Goal: Information Seeking & Learning: Learn about a topic

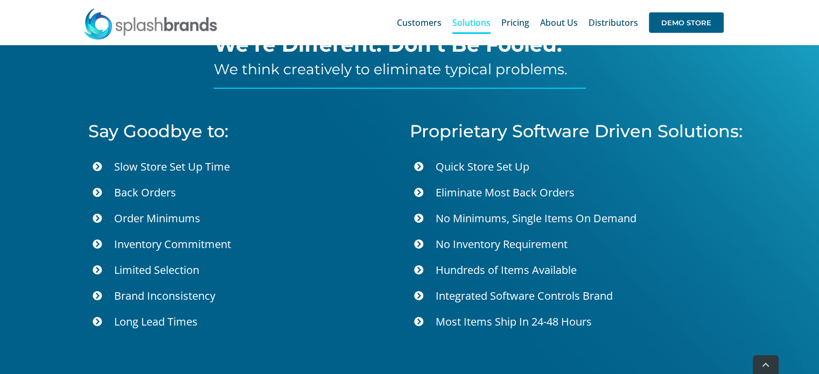
scroll to position [3675, 0]
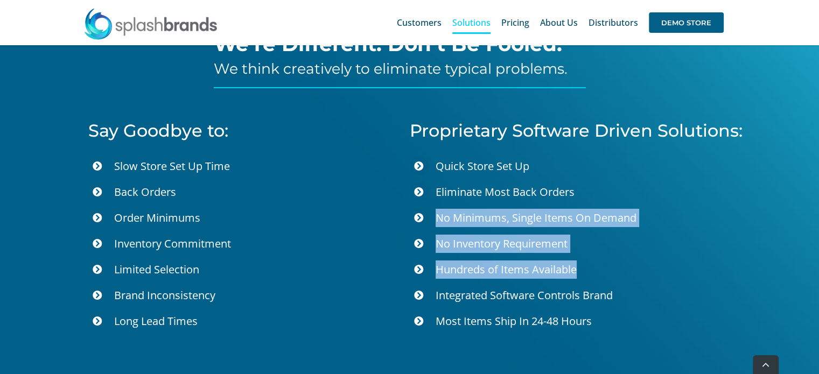
drag, startPoint x: 434, startPoint y: 206, endPoint x: 584, endPoint y: 258, distance: 158.5
click at [584, 258] on ul "Quick Store Set Up Eliminate Most Back Orders No Minimums, Single Items On Dema…" at bounding box center [606, 245] width 392 height 177
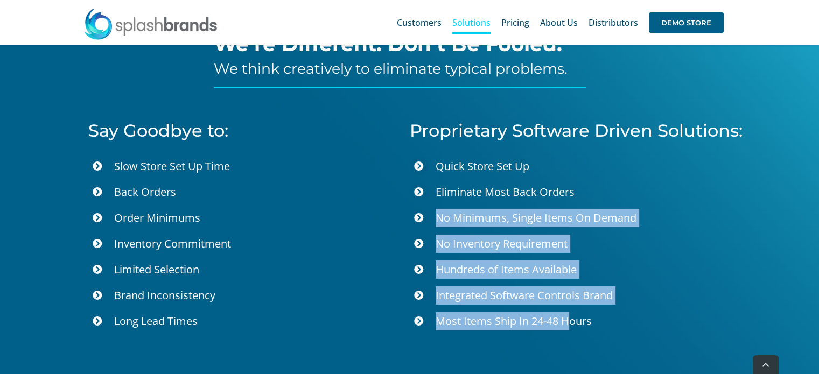
click at [569, 314] on span "Most Items Ship In 24-48 Hours" at bounding box center [513, 321] width 156 height 15
click at [590, 314] on span "Most Items Ship In 24-48 Hours" at bounding box center [513, 321] width 156 height 15
copy ul "No Minimums, Single Items On Demand No Inventory Requirement Hundreds of Items …"
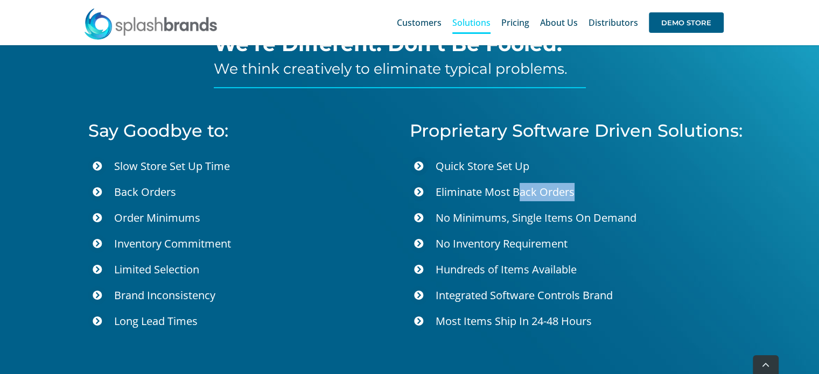
click at [518, 185] on span "Eliminate Most Back Orders" at bounding box center [504, 192] width 139 height 15
click at [489, 185] on span "Eliminate Most Back Orders" at bounding box center [504, 192] width 139 height 15
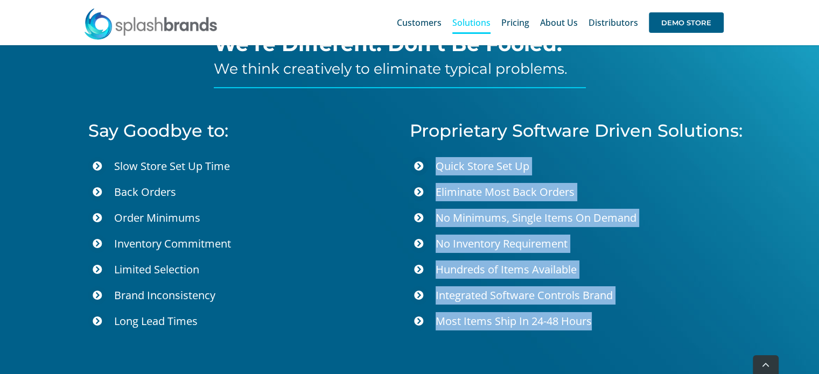
drag, startPoint x: 434, startPoint y: 150, endPoint x: 637, endPoint y: 319, distance: 263.7
click at [637, 319] on ul "Quick Store Set Up Eliminate Most Back Orders No Minimums, Single Items On Dema…" at bounding box center [606, 245] width 392 height 177
copy ul "Quick Store Set Up Eliminate Most Back Orders No Minimums, Single Items On Dema…"
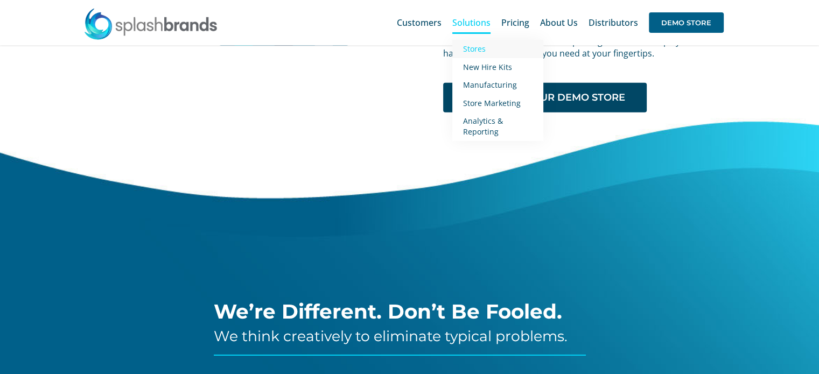
scroll to position [3406, 0]
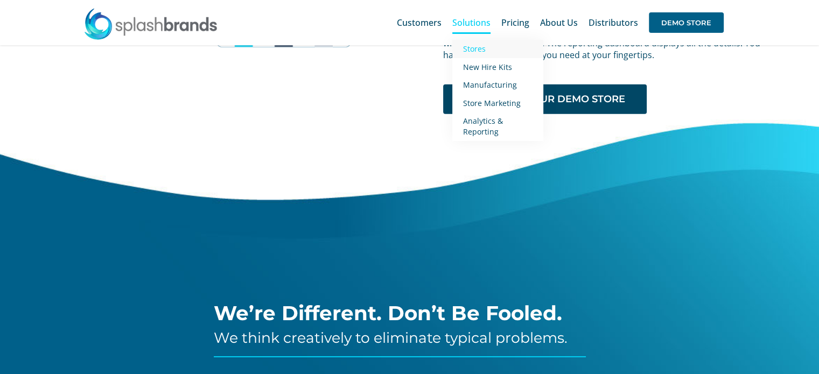
click at [483, 51] on span "Stores" at bounding box center [474, 49] width 23 height 10
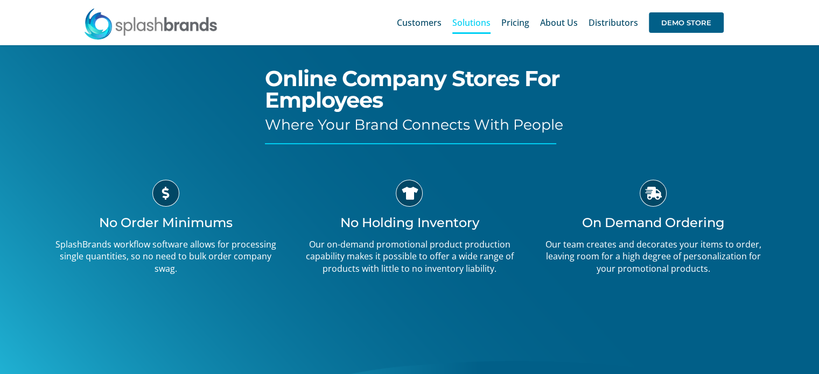
scroll to position [153, 0]
click at [413, 199] on icon at bounding box center [409, 193] width 27 height 27
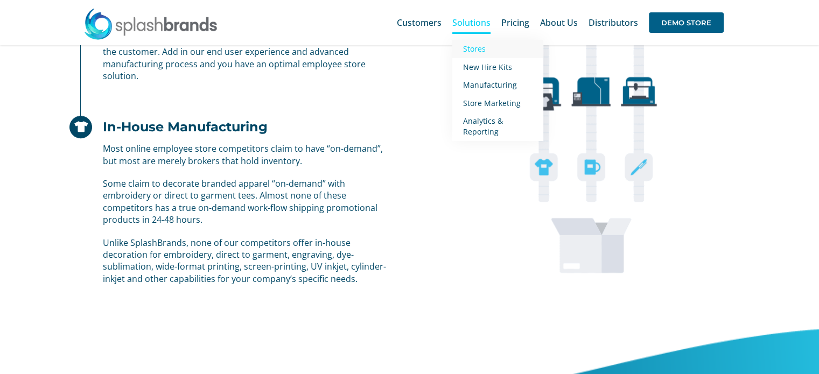
scroll to position [906, 0]
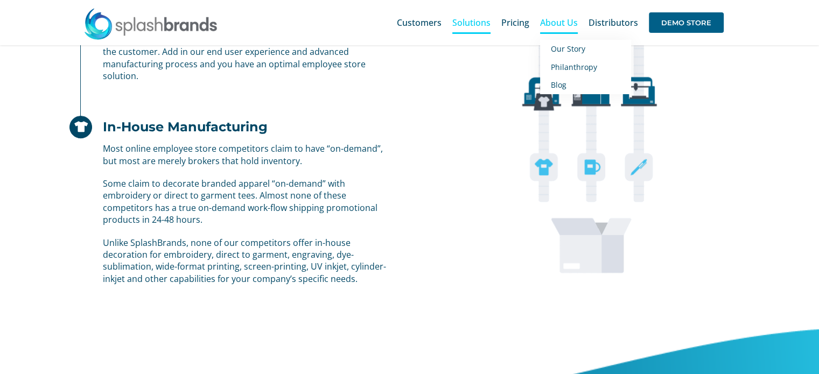
click at [558, 26] on span "About Us" at bounding box center [559, 22] width 38 height 9
click at [562, 50] on span "Our Story" at bounding box center [568, 49] width 34 height 10
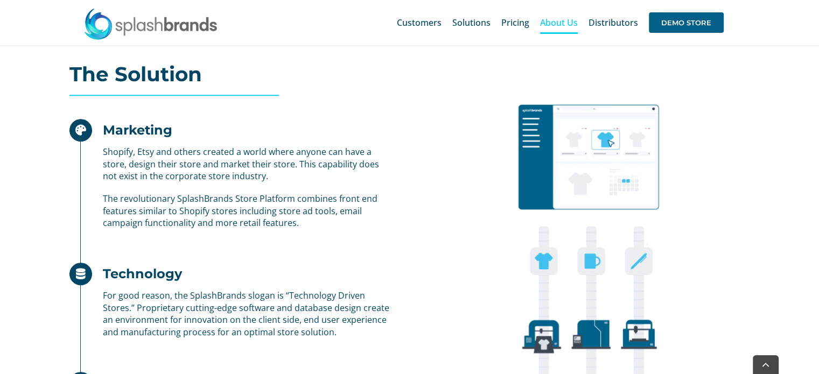
scroll to position [845, 0]
